Goal: Task Accomplishment & Management: Use online tool/utility

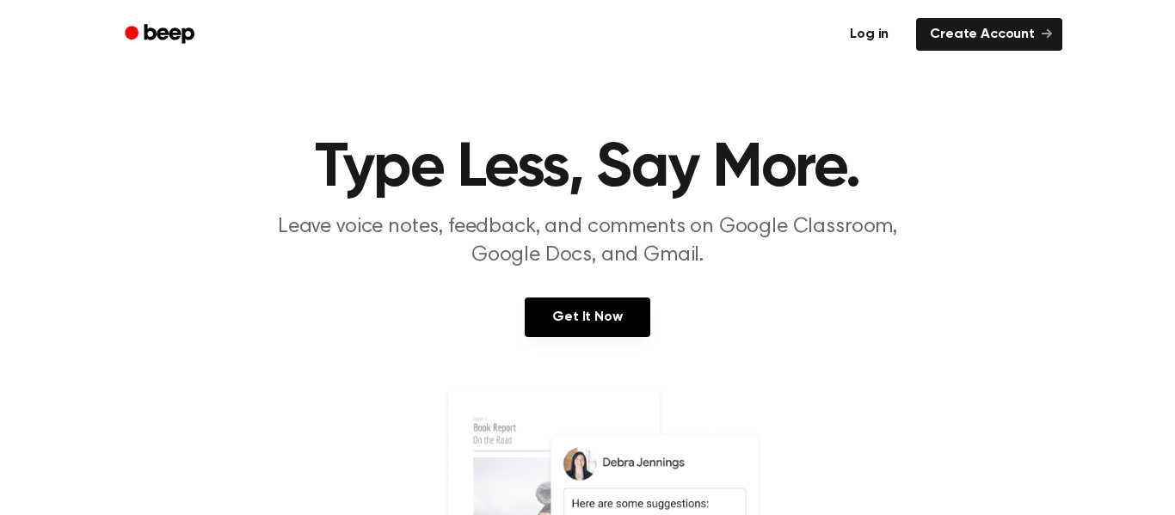
click at [864, 46] on link "Log in" at bounding box center [868, 35] width 73 height 40
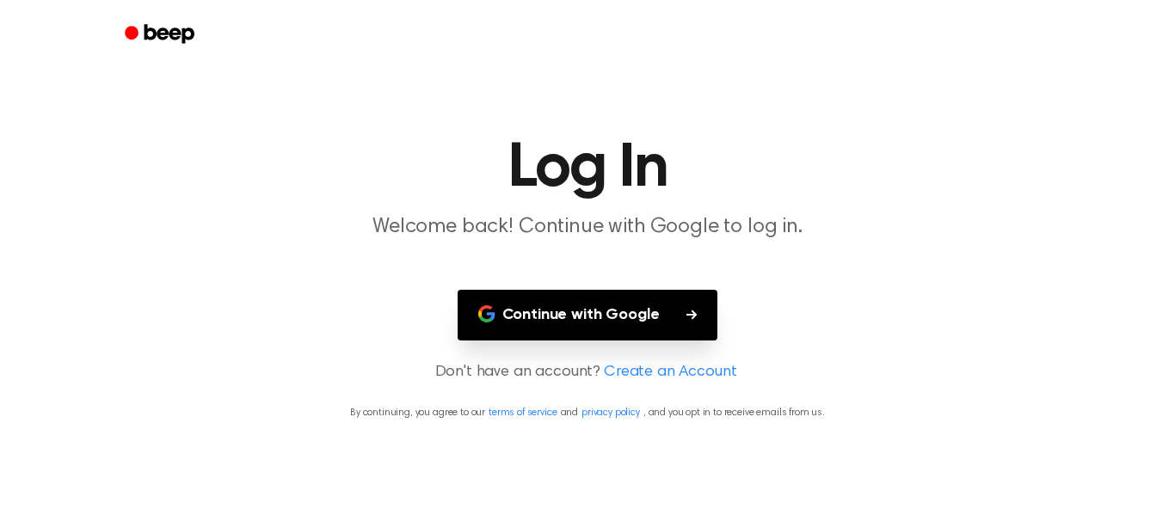
click at [641, 306] on button "Continue with Google" at bounding box center [587, 315] width 261 height 51
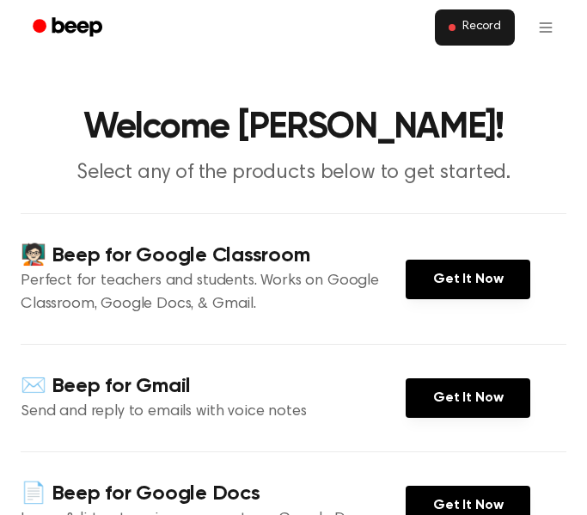
click at [475, 34] on span "Record" at bounding box center [482, 27] width 39 height 15
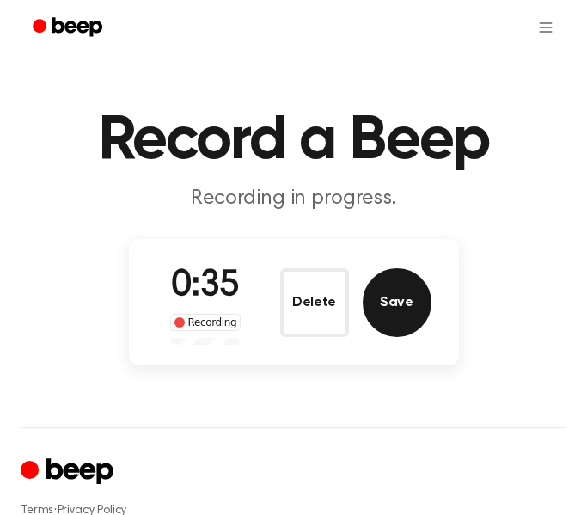
click at [408, 312] on button "Save" at bounding box center [397, 302] width 69 height 69
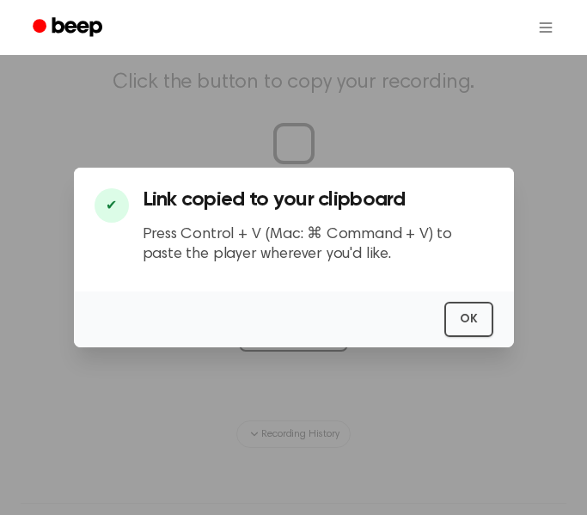
scroll to position [181, 0]
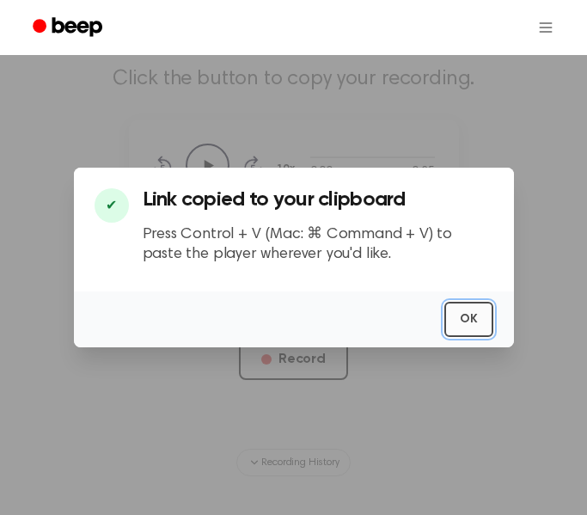
click at [476, 314] on button "OK" at bounding box center [469, 319] width 49 height 35
